Goal: Transaction & Acquisition: Obtain resource

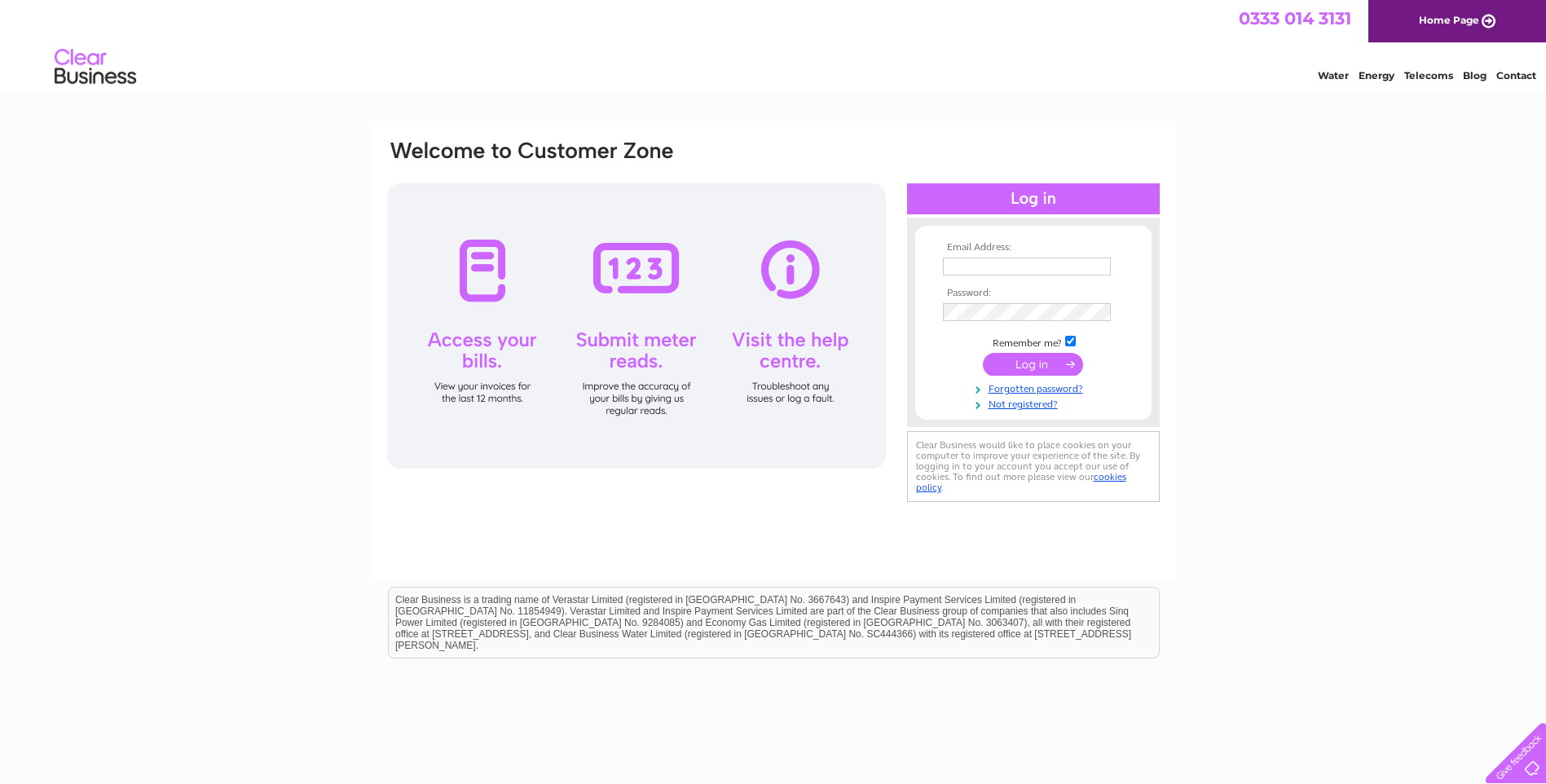
type input "joanne.nuttall@maltonestate.co.uk"
click at [1023, 358] on input "submit" at bounding box center [1033, 364] width 100 height 23
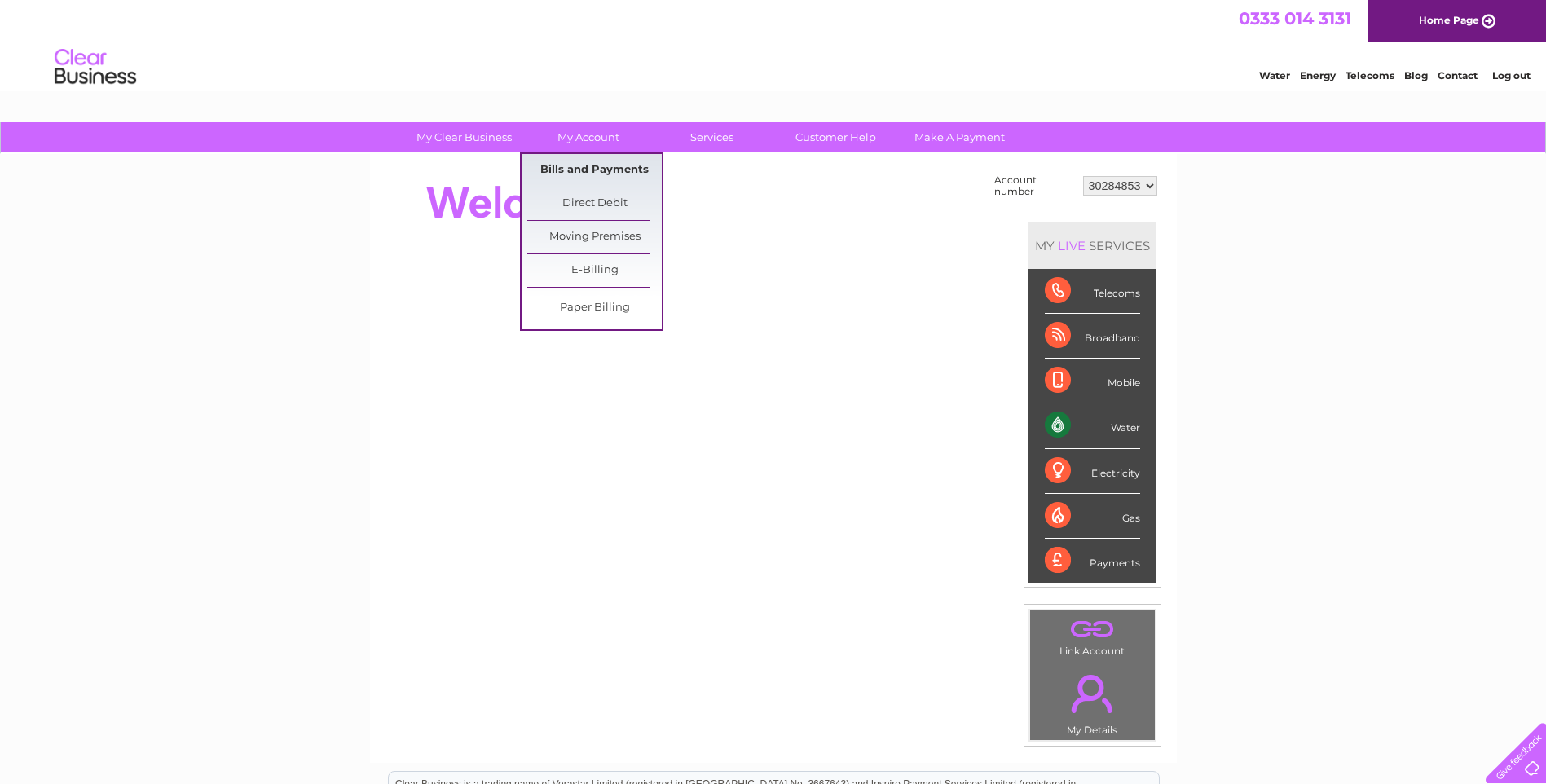
click at [573, 169] on link "Bills and Payments" at bounding box center [594, 169] width 135 height 32
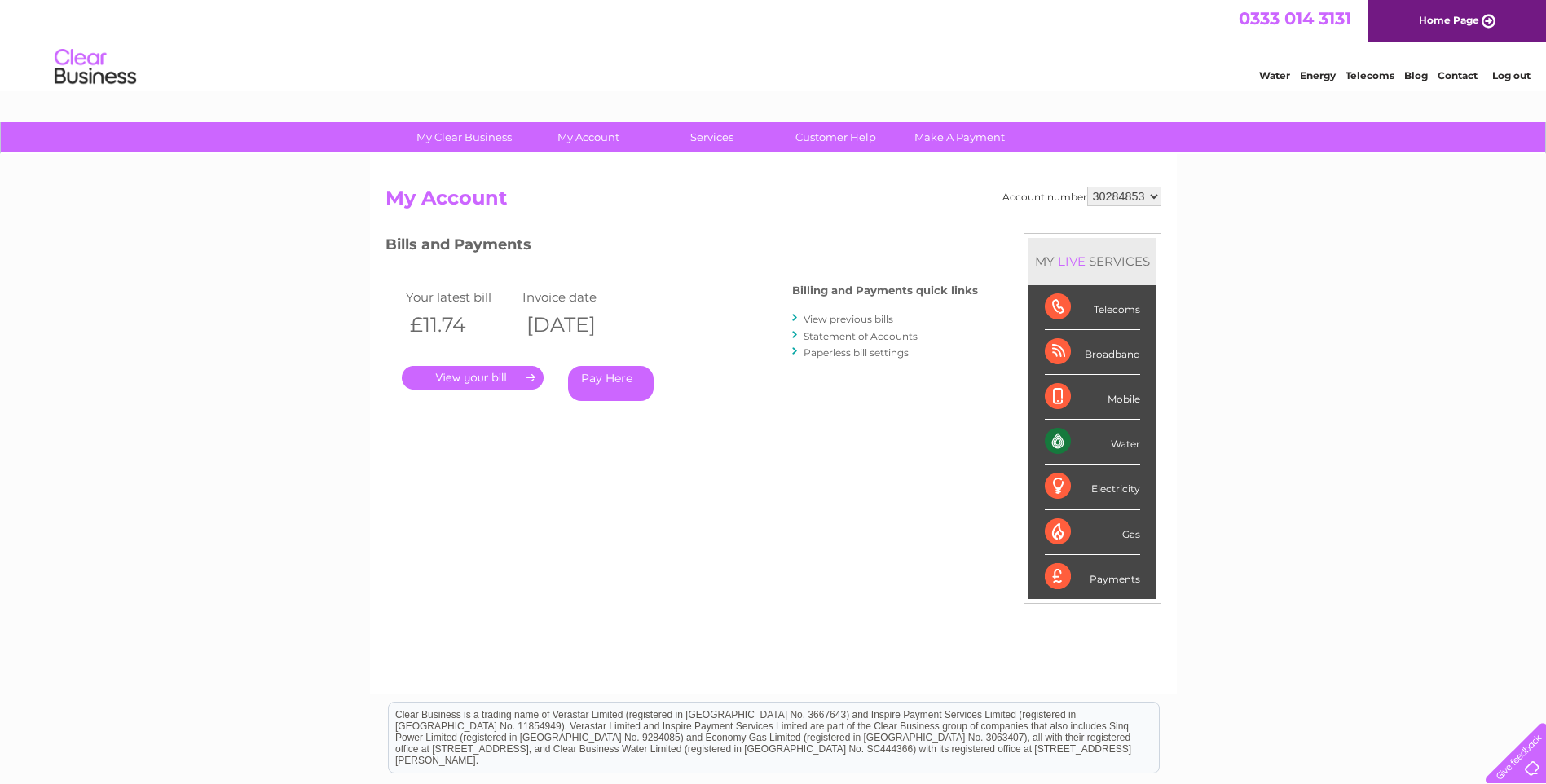
click at [464, 374] on link "." at bounding box center [473, 378] width 142 height 24
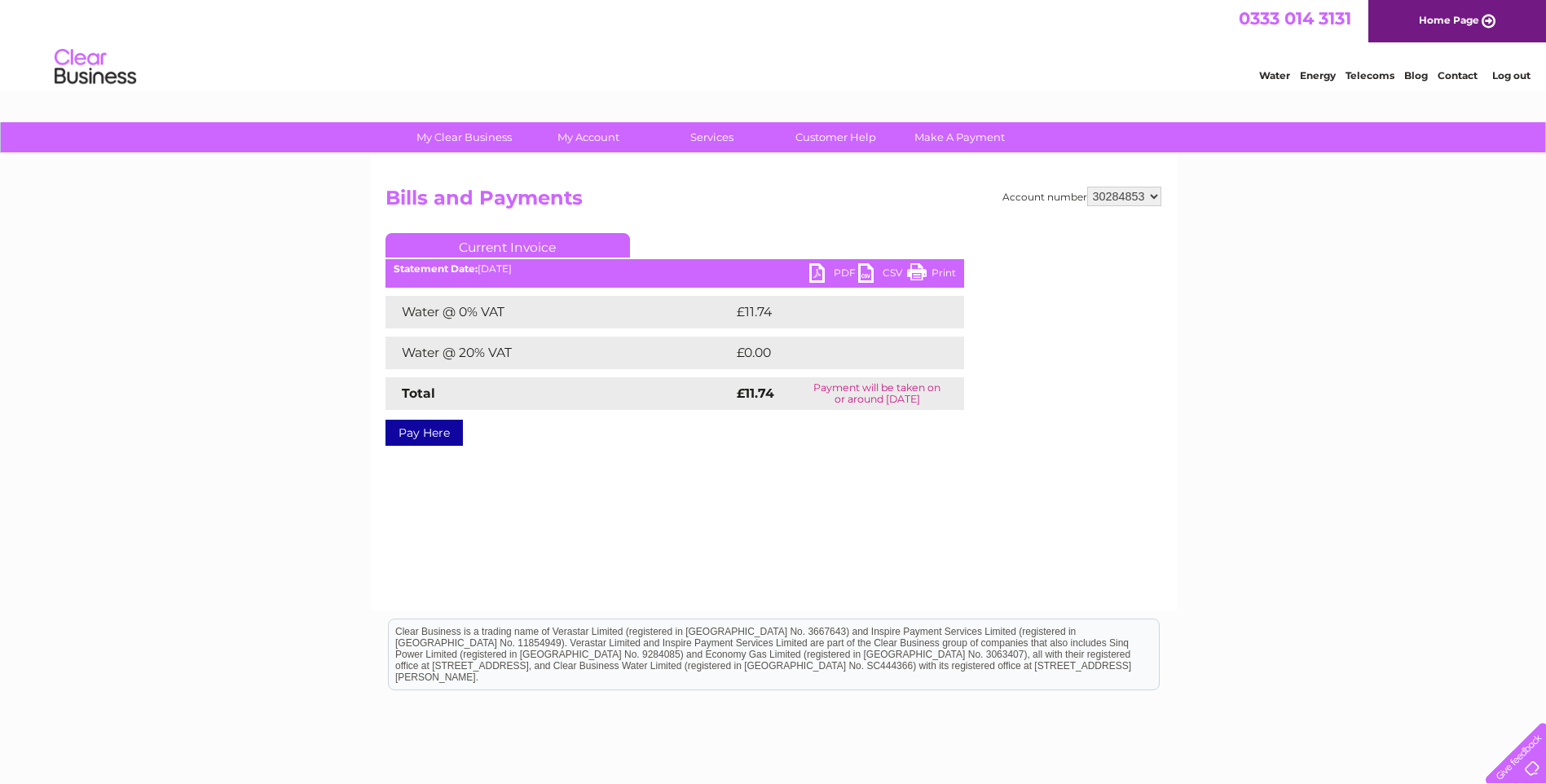
click at [841, 273] on link "PDF" at bounding box center [834, 275] width 49 height 24
